Goal: Task Accomplishment & Management: Use online tool/utility

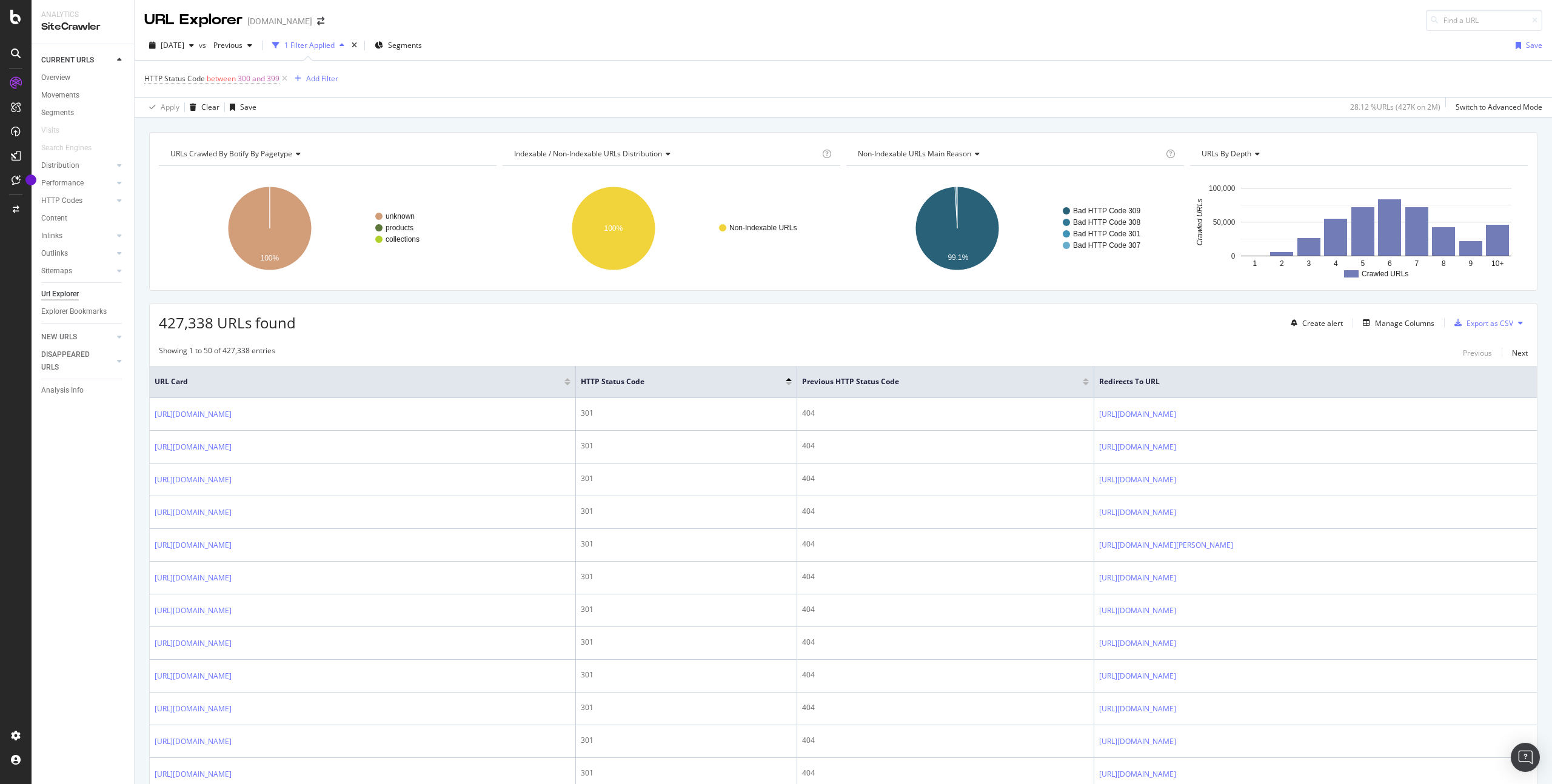
click at [340, 75] on div "HTTP Status Code between 300 and 399 Add Filter" at bounding box center [843, 79] width 1398 height 36
click at [333, 76] on div "Add Filter" at bounding box center [322, 79] width 32 height 10
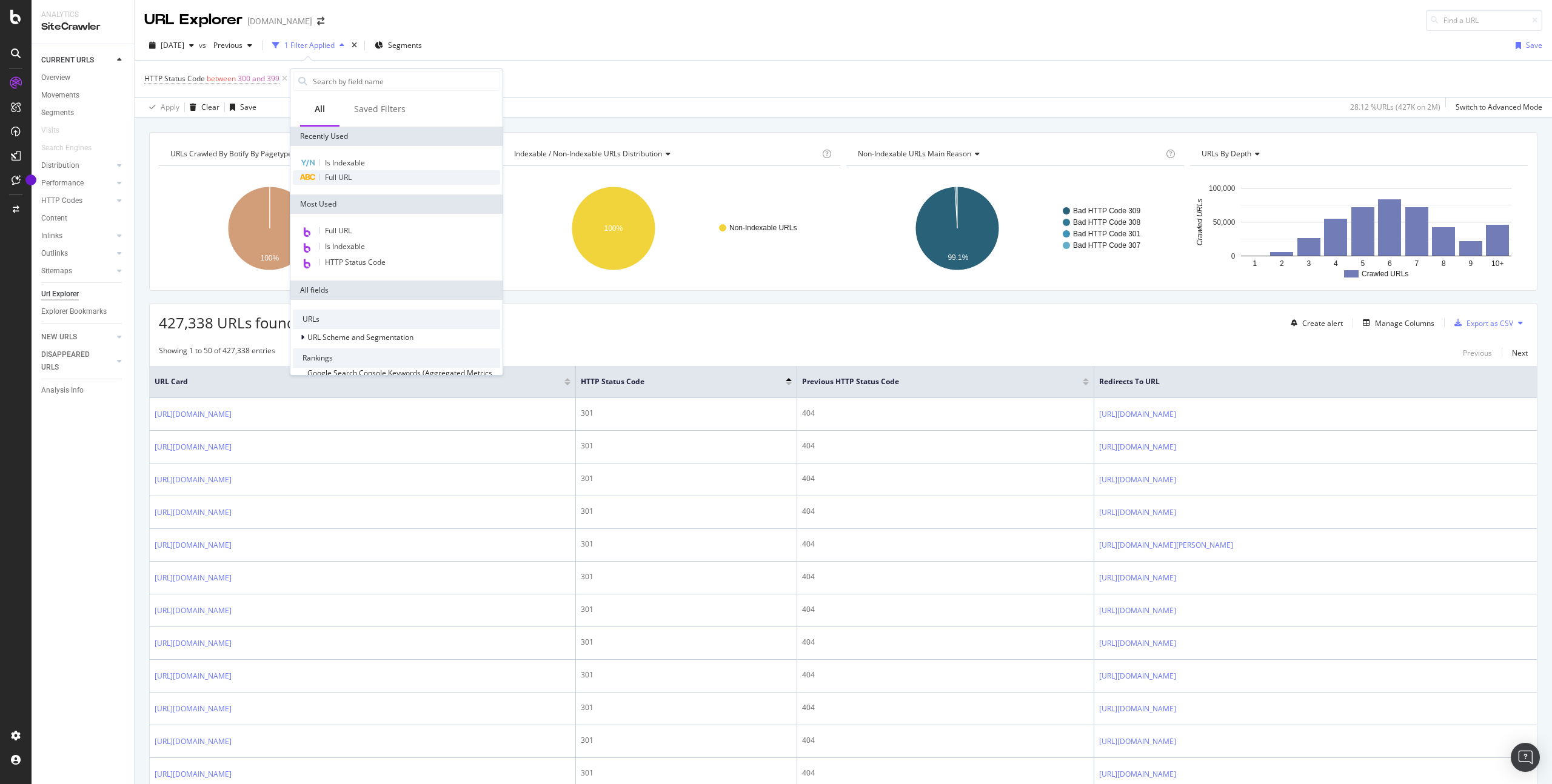
click at [365, 175] on div "Full URL" at bounding box center [396, 177] width 207 height 15
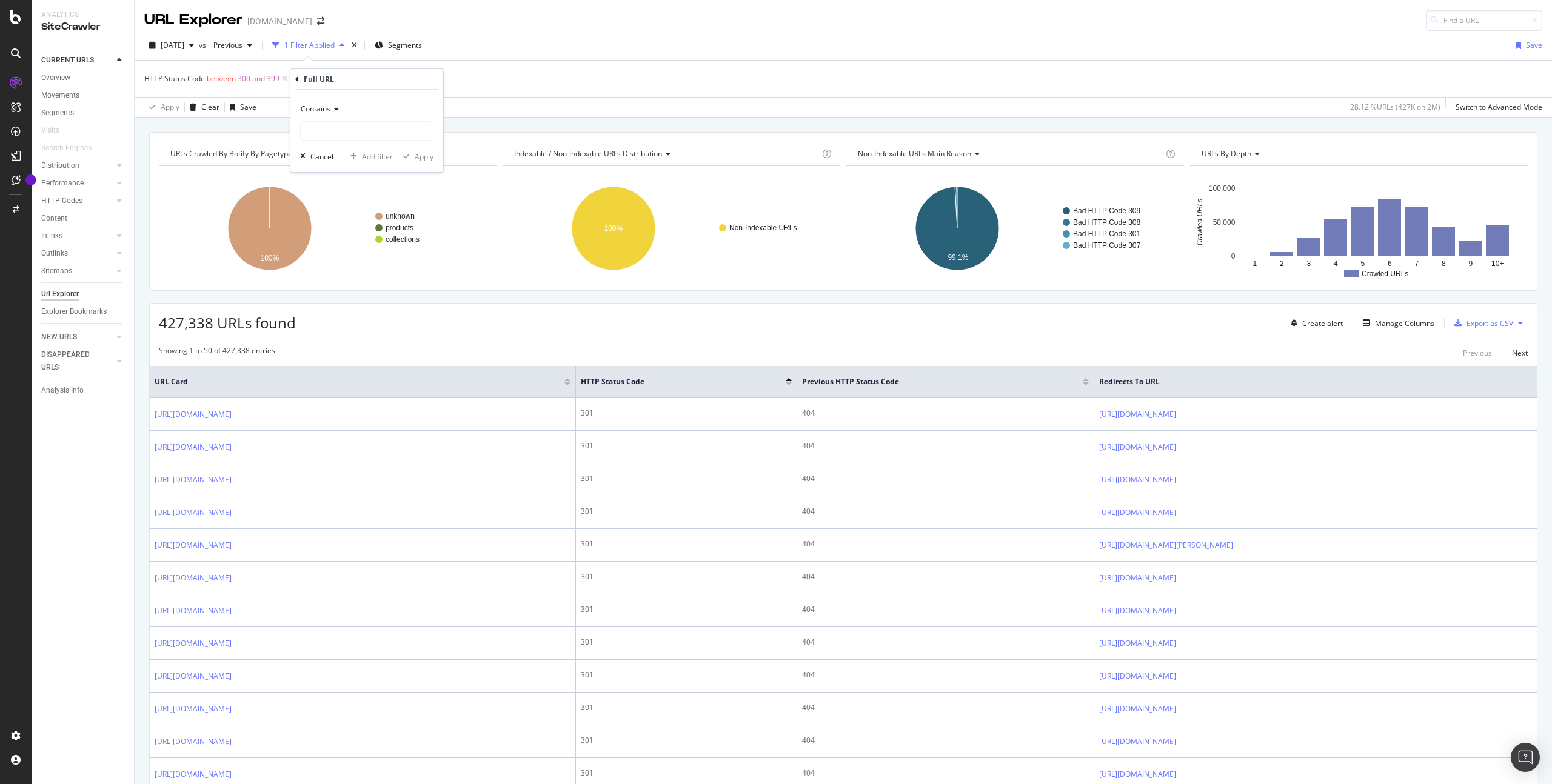
click at [335, 103] on div "Contains" at bounding box center [367, 109] width 134 height 19
click at [354, 241] on span "Doesn't contain" at bounding box center [332, 245] width 53 height 10
click at [349, 130] on input "text" at bounding box center [367, 131] width 132 height 19
type input "/product"
click at [419, 157] on div "Apply" at bounding box center [423, 157] width 19 height 10
